Goal: Task Accomplishment & Management: Use online tool/utility

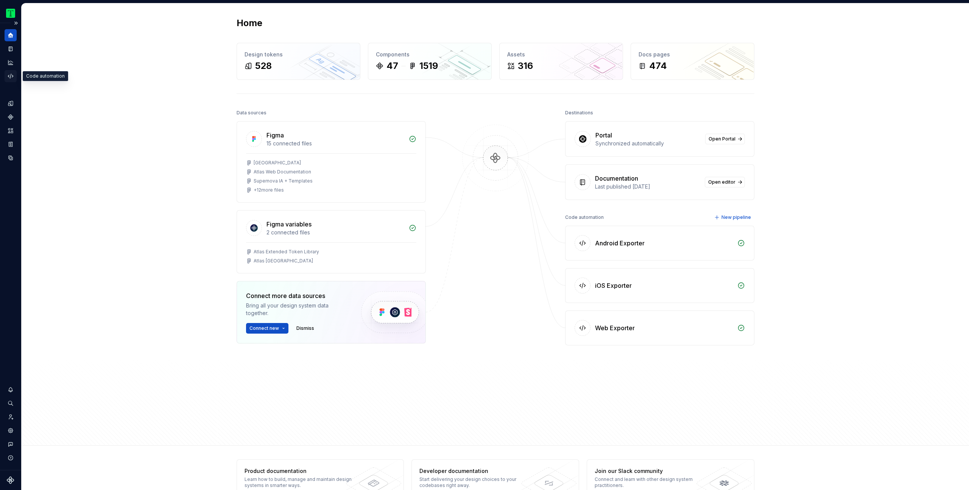
click at [11, 75] on icon "Code automation" at bounding box center [10, 76] width 5 height 5
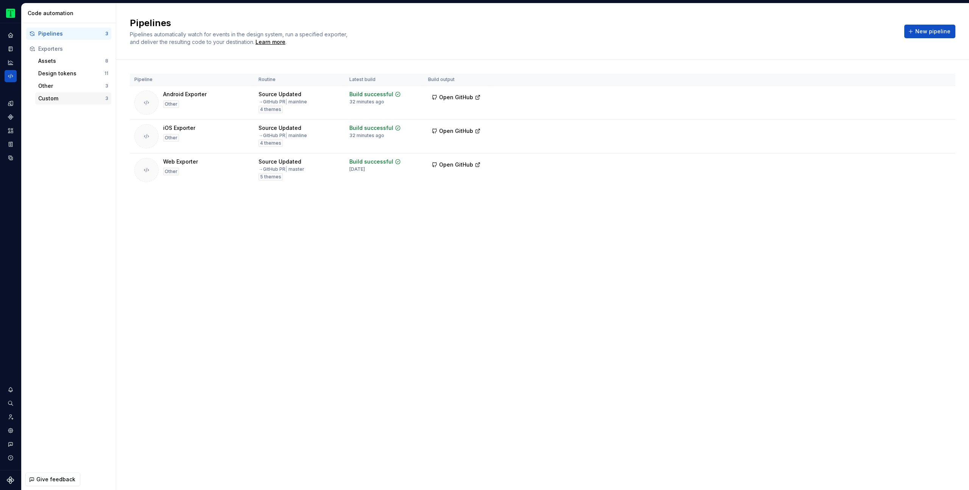
click at [69, 96] on div "Custom" at bounding box center [71, 99] width 67 height 8
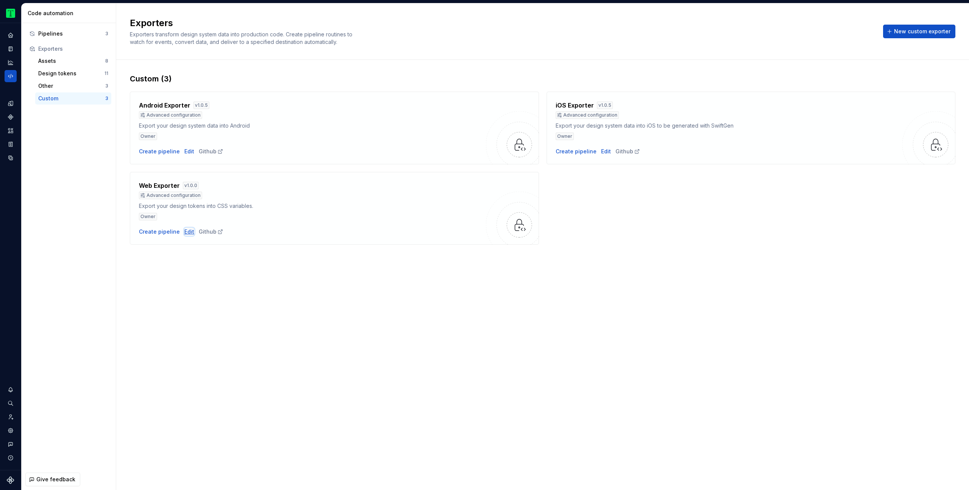
click at [187, 231] on div "Edit" at bounding box center [189, 232] width 10 height 8
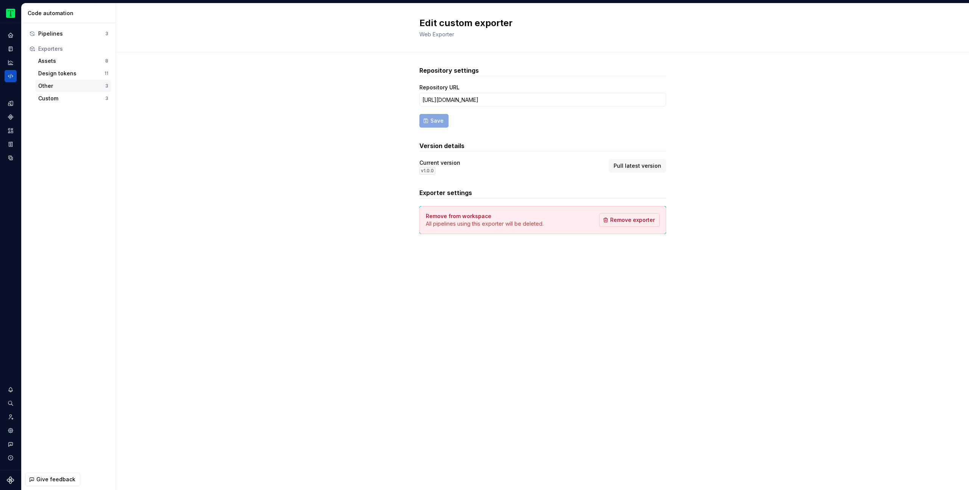
click at [45, 87] on div "Other" at bounding box center [71, 86] width 67 height 8
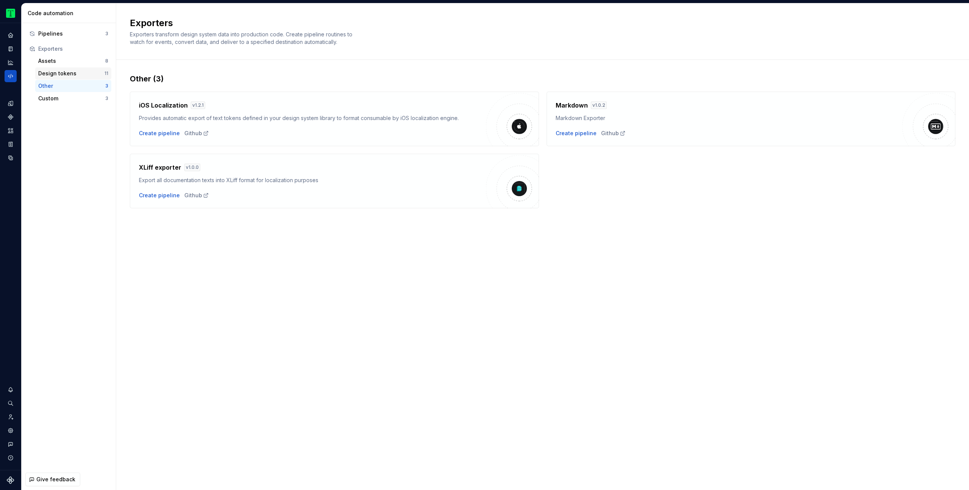
click at [74, 73] on div "Design tokens" at bounding box center [71, 74] width 66 height 8
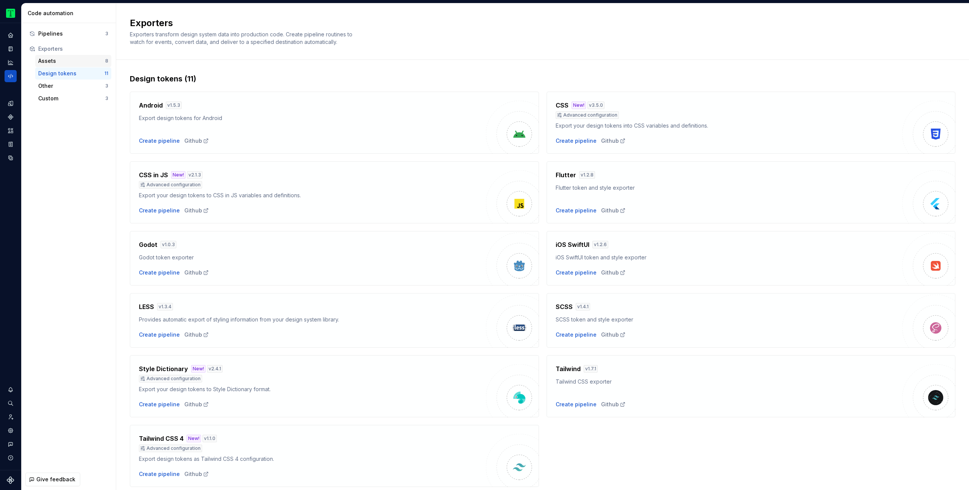
click at [74, 61] on div "Assets" at bounding box center [71, 61] width 67 height 8
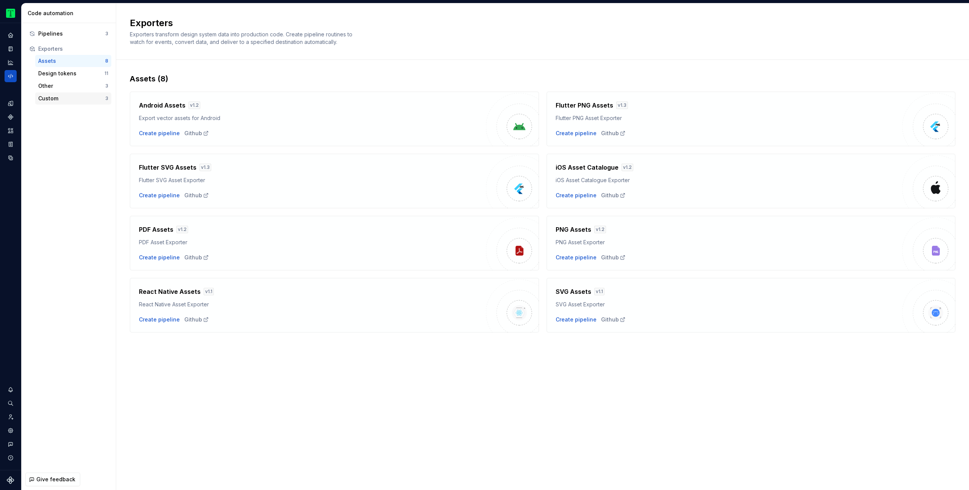
click at [49, 100] on div "Custom" at bounding box center [71, 99] width 67 height 8
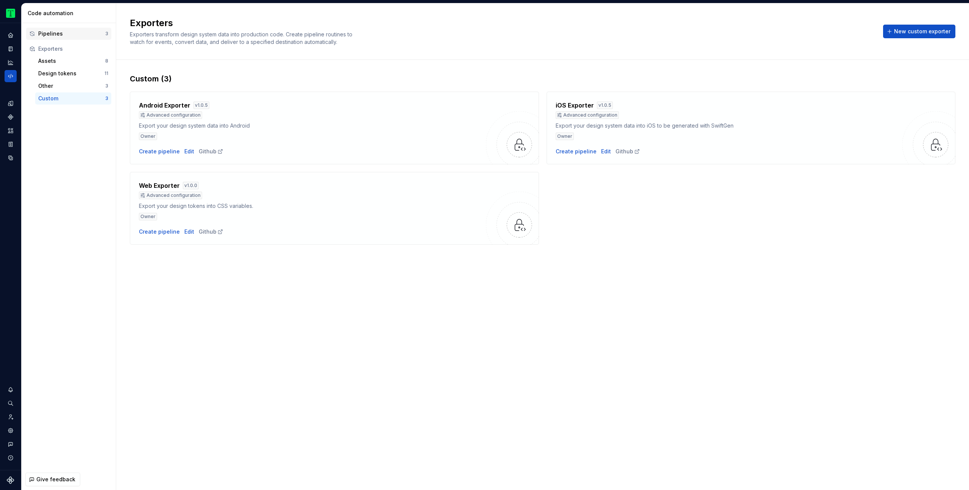
click at [70, 34] on div "Pipelines" at bounding box center [71, 34] width 67 height 8
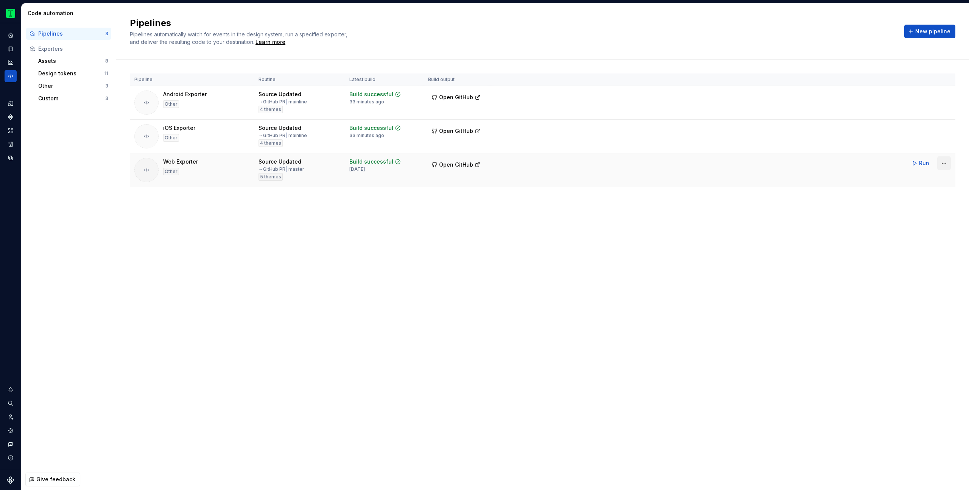
click at [948, 160] on html "Tripadvisor CI Design system data Code automation Pipelines 3 Exporters Assets …" at bounding box center [484, 245] width 969 height 490
click at [933, 179] on div "Edit pipeline" at bounding box center [934, 180] width 65 height 8
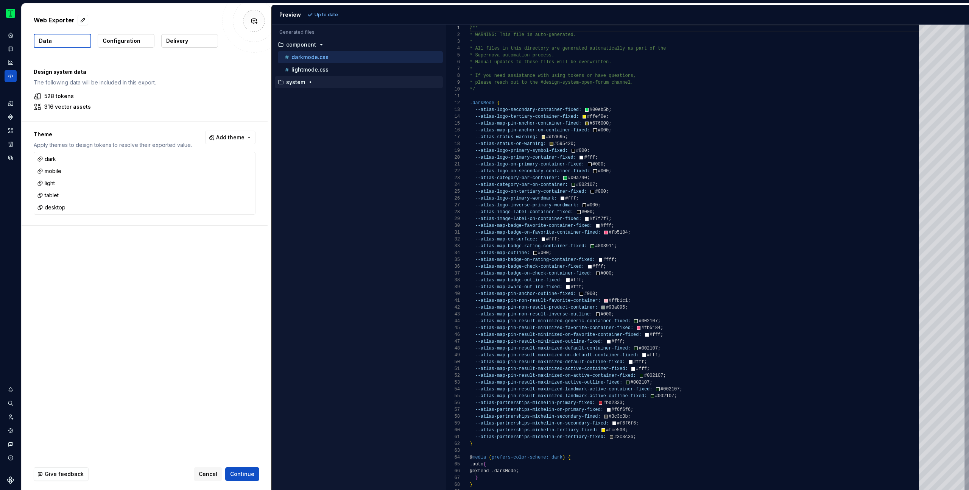
click at [307, 82] on icon "button" at bounding box center [310, 82] width 6 height 6
click at [694, 226] on div "/** * WARNING: This file is auto-generated. * * All files in this directory are…" at bounding box center [697, 260] width 454 height 470
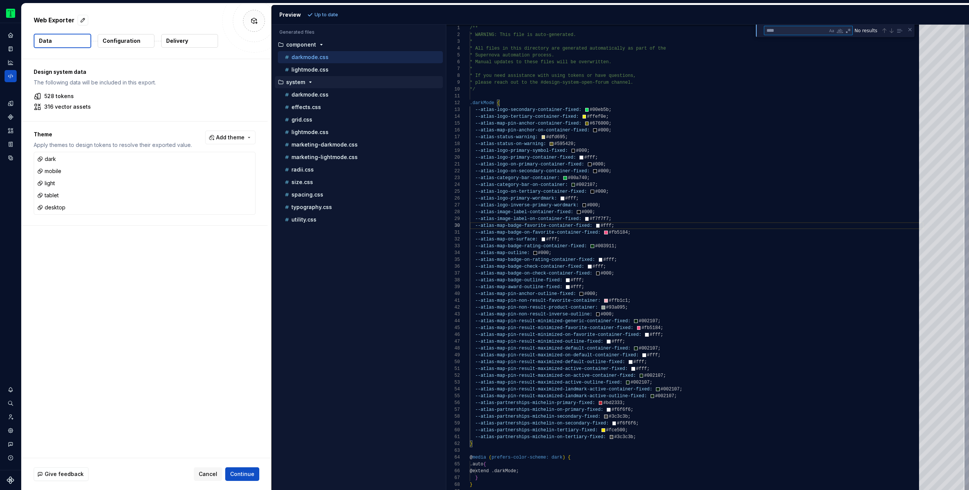
type textarea "**********"
type textarea "*******"
click at [309, 220] on p "utility.css" at bounding box center [303, 219] width 25 height 6
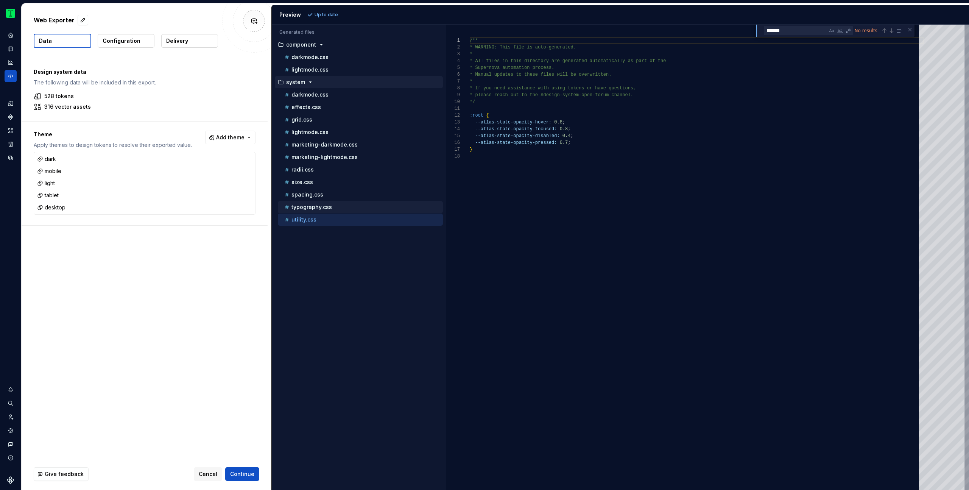
click at [317, 205] on p "typography.css" at bounding box center [311, 207] width 40 height 6
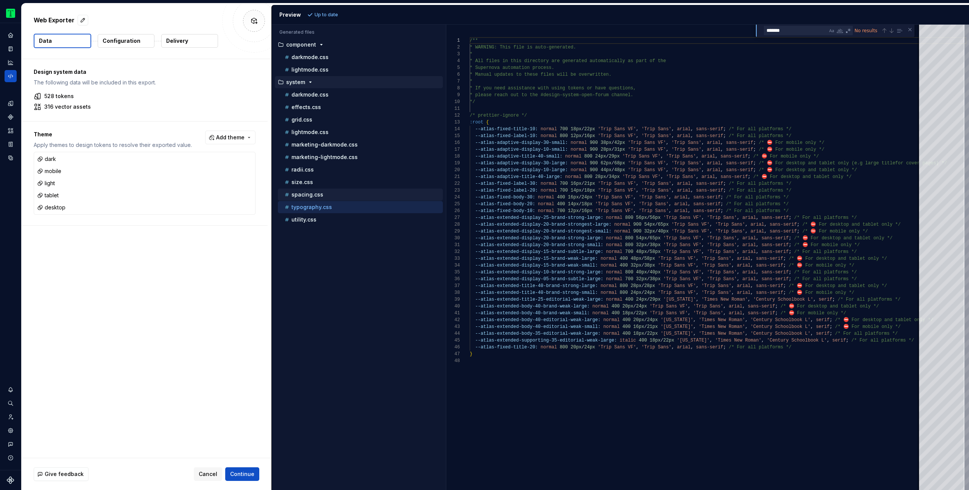
click at [322, 195] on div "spacing.css" at bounding box center [363, 195] width 160 height 8
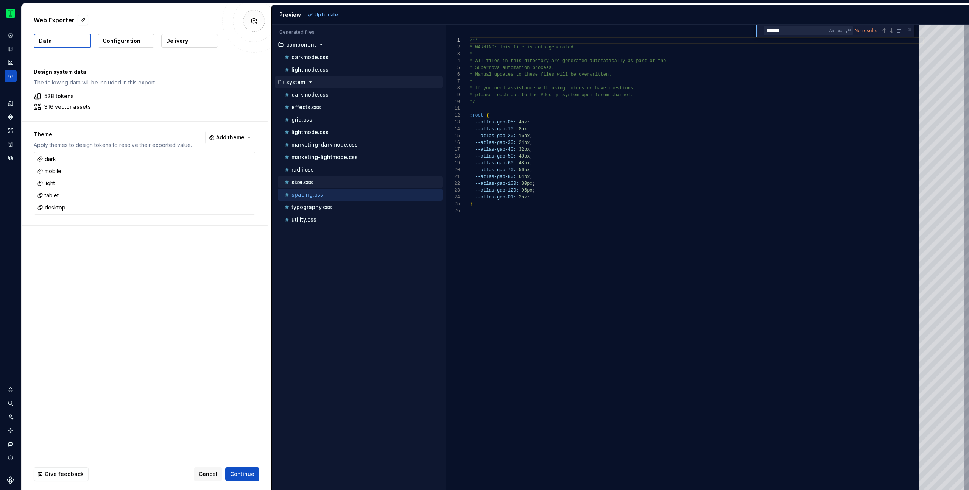
click at [327, 179] on div "size.css" at bounding box center [363, 182] width 160 height 8
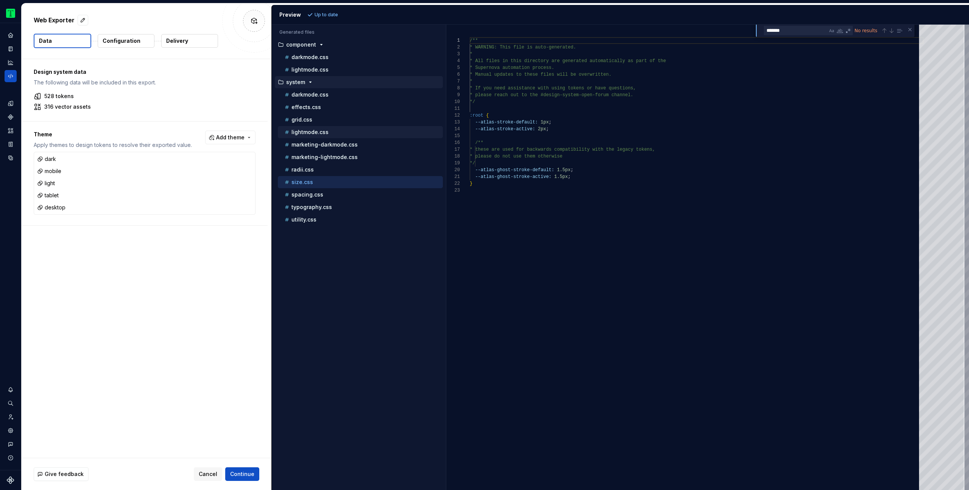
click at [327, 131] on div "lightmode.css" at bounding box center [363, 132] width 160 height 8
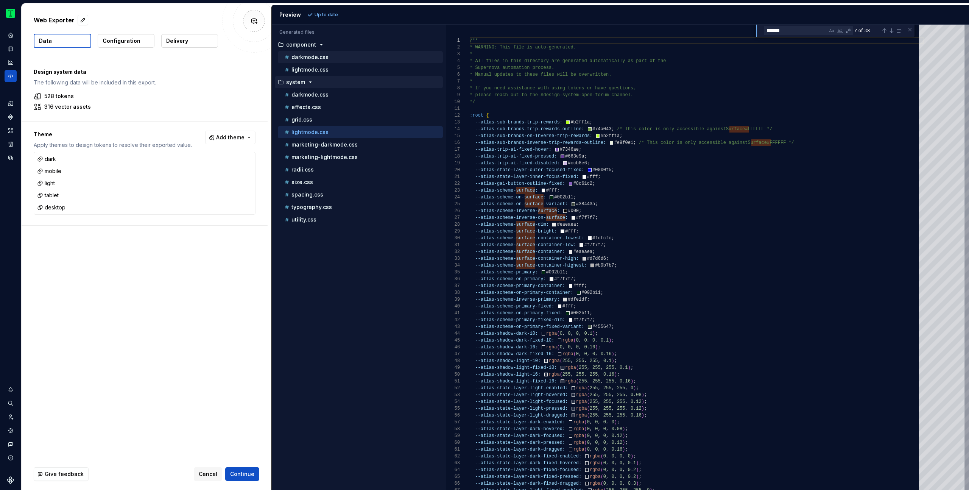
click at [304, 54] on p "darkmode.css" at bounding box center [309, 57] width 37 height 6
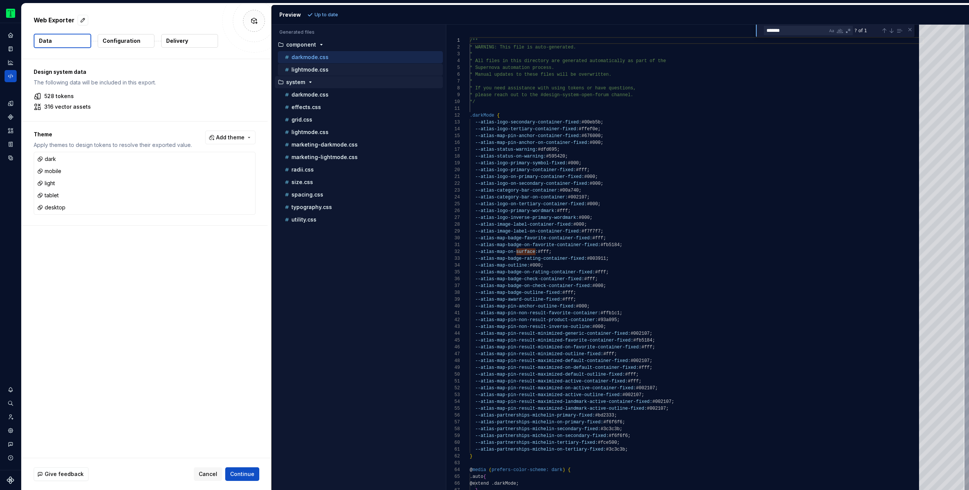
click at [312, 69] on p "lightmode.css" at bounding box center [309, 70] width 37 height 6
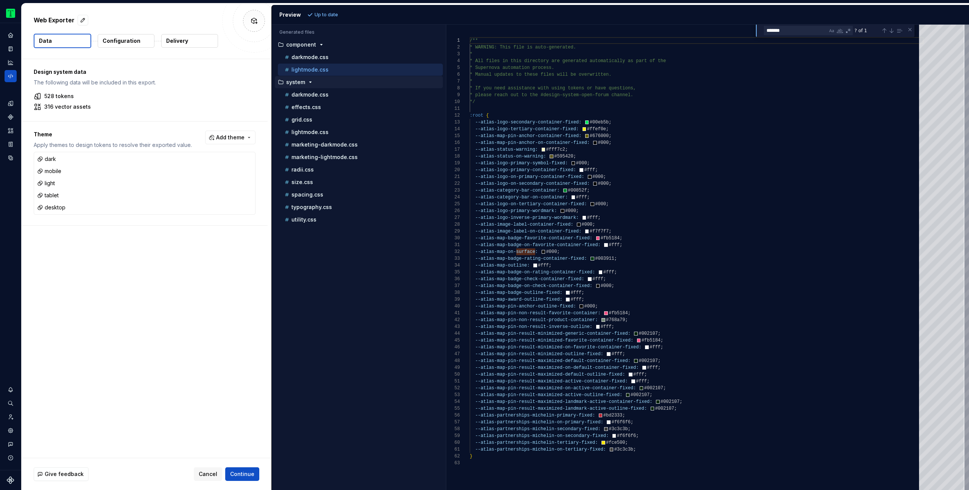
click at [695, 248] on div "/** * WARNING: This file is auto-generated. * * All files in this directory are…" at bounding box center [697, 257] width 454 height 465
click at [696, 252] on div "/** * WARNING: This file is auto-generated. * * All files in this directory are…" at bounding box center [697, 257] width 454 height 465
click at [317, 93] on p "darkmode.css" at bounding box center [309, 95] width 37 height 6
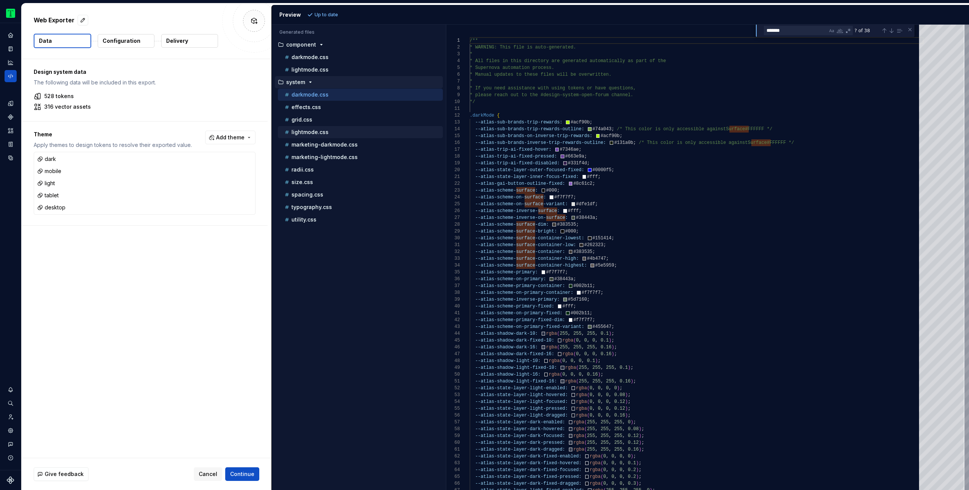
click at [322, 129] on p "lightmode.css" at bounding box center [309, 132] width 37 height 6
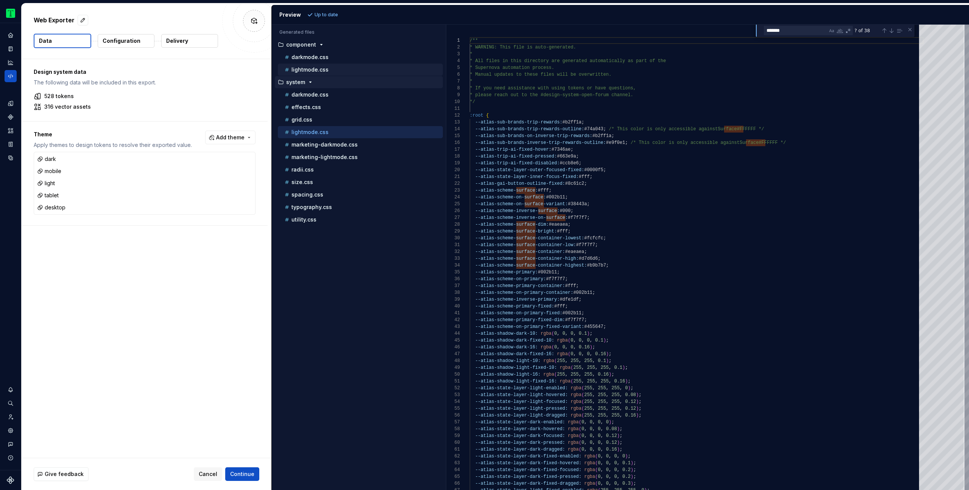
click at [323, 65] on button "lightmode.css" at bounding box center [360, 69] width 165 height 8
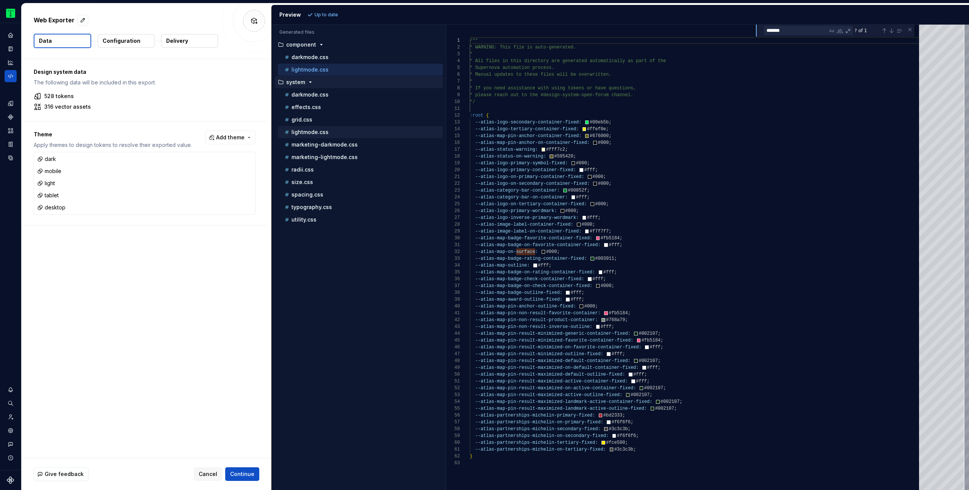
click at [330, 132] on div "lightmode.css" at bounding box center [363, 132] width 160 height 8
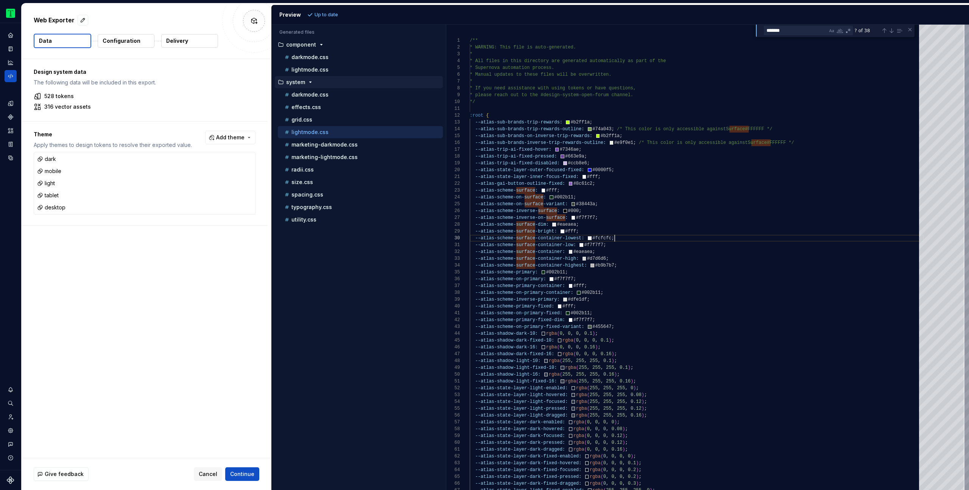
type textarea "**********"
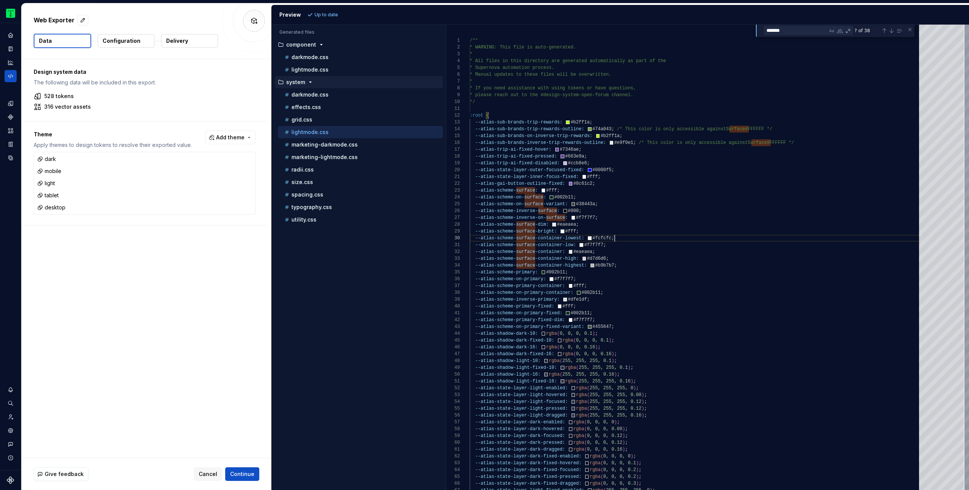
scroll to position [61, 0]
click at [12, 105] on icon "Design tokens" at bounding box center [12, 103] width 2 height 5
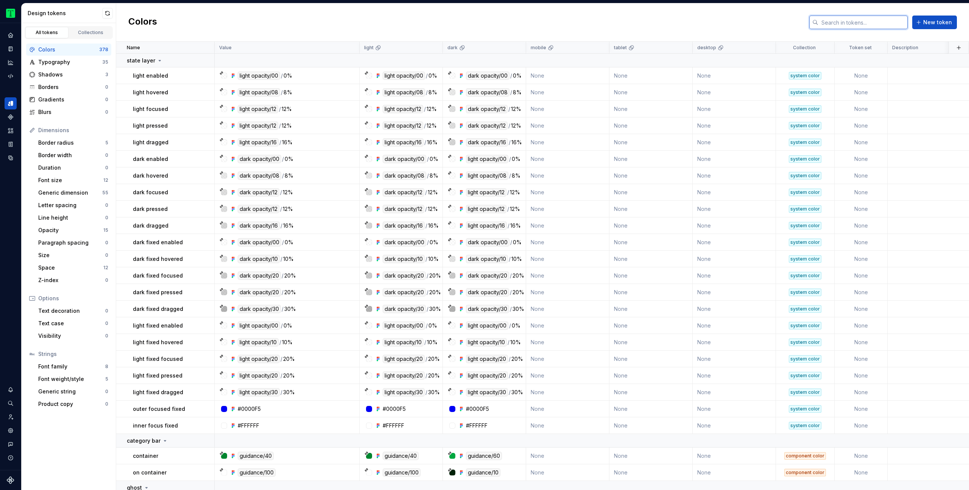
click at [848, 19] on input "text" at bounding box center [862, 23] width 89 height 14
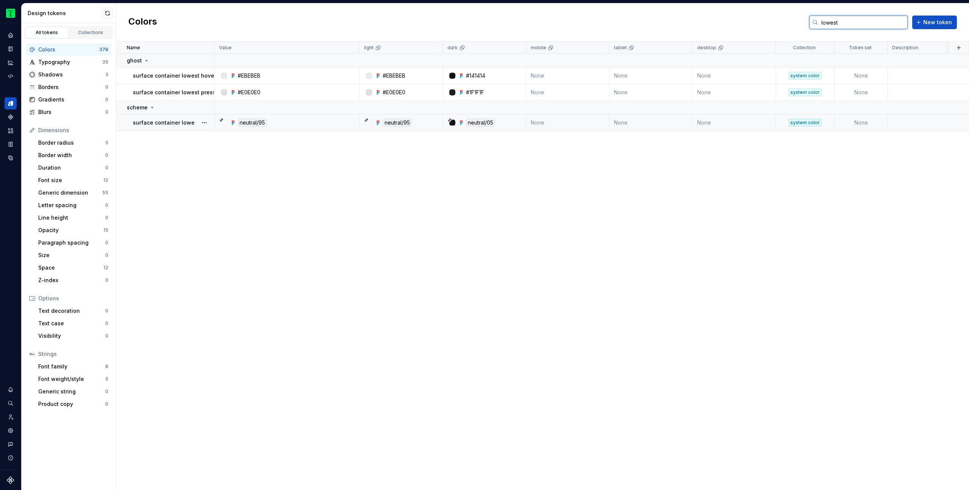
type input "lowest"
click at [176, 121] on p "surface container lowest" at bounding box center [166, 123] width 67 height 8
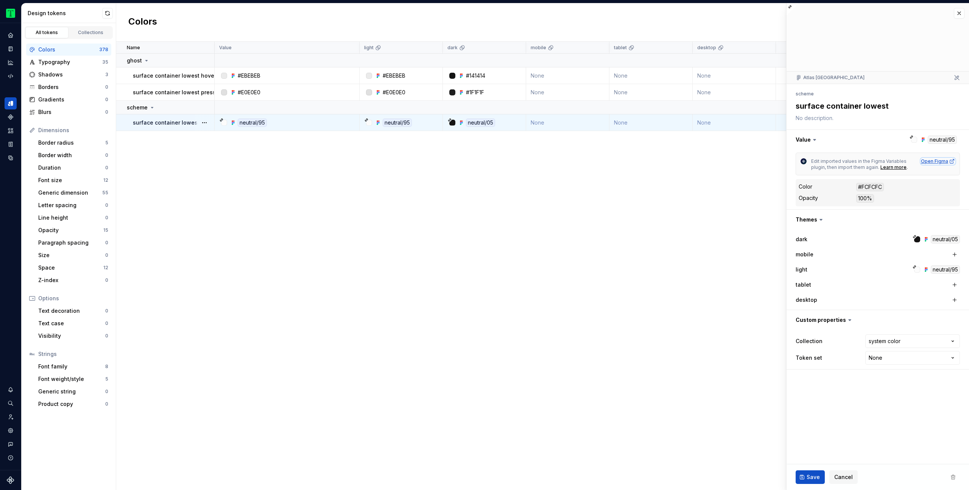
click at [942, 160] on div "Open Figma" at bounding box center [938, 161] width 34 height 6
type textarea "*"
